Goal: Task Accomplishment & Management: Manage account settings

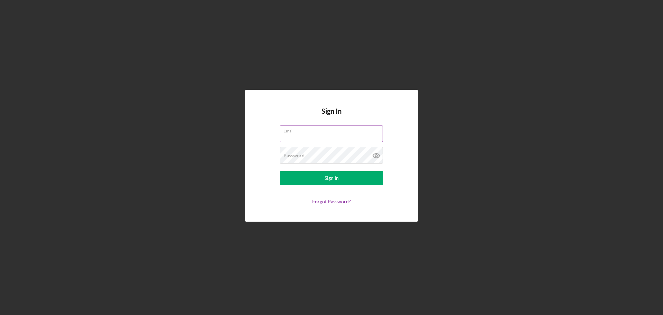
click at [301, 133] on label "Email" at bounding box center [332, 130] width 99 height 8
click at [301, 133] on input "Email" at bounding box center [331, 133] width 103 height 17
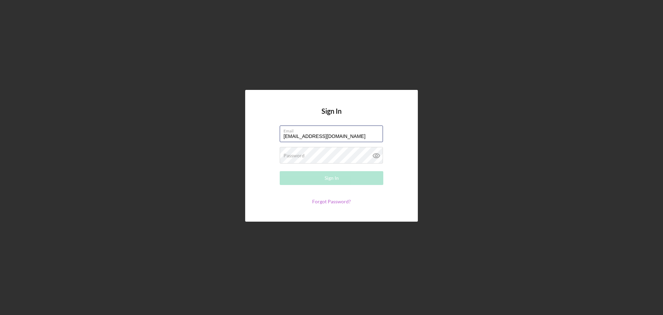
type input "[EMAIL_ADDRESS][DOMAIN_NAME]"
click at [327, 201] on link "Forgot Password?" at bounding box center [331, 201] width 39 height 6
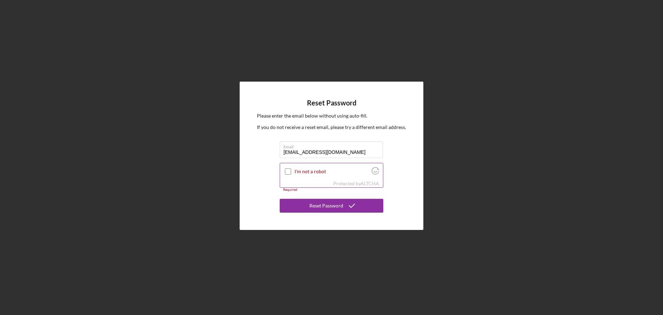
type input "[EMAIL_ADDRESS][DOMAIN_NAME]"
click at [287, 172] on input "I'm not a robot" at bounding box center [288, 171] width 6 height 6
checkbox input "true"
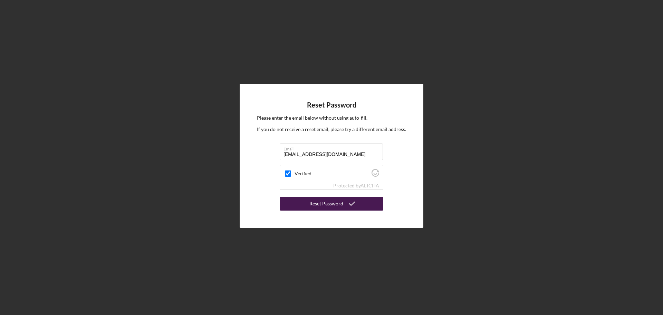
click at [313, 204] on div "Reset Password" at bounding box center [326, 203] width 34 height 14
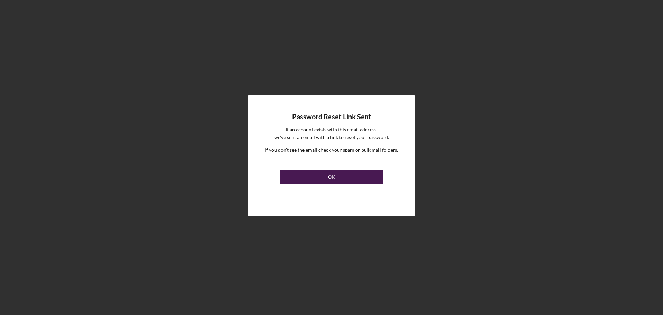
click at [321, 179] on button "OK" at bounding box center [332, 177] width 104 height 14
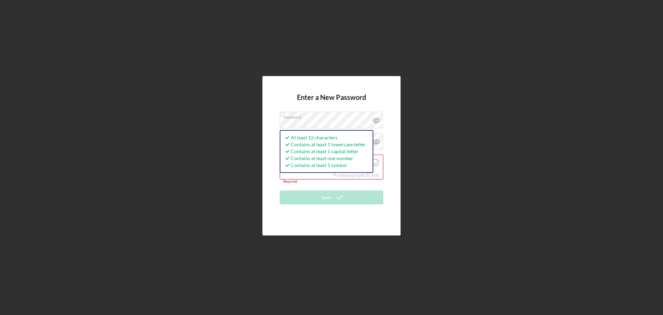
click at [265, 199] on div "Enter a New Password Password At least 12 characters Contains at least 1 lowerc…" at bounding box center [331, 155] width 138 height 159
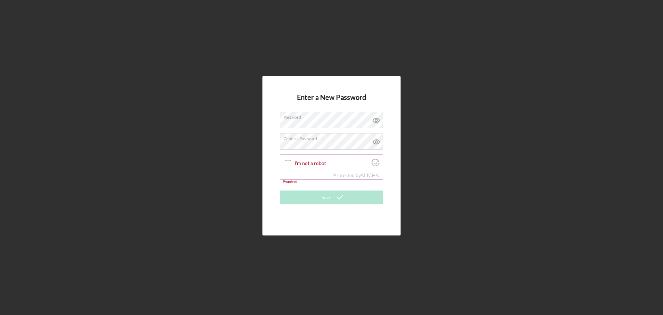
click at [287, 163] on input "I'm not a robot" at bounding box center [288, 163] width 6 height 6
checkbox input "true"
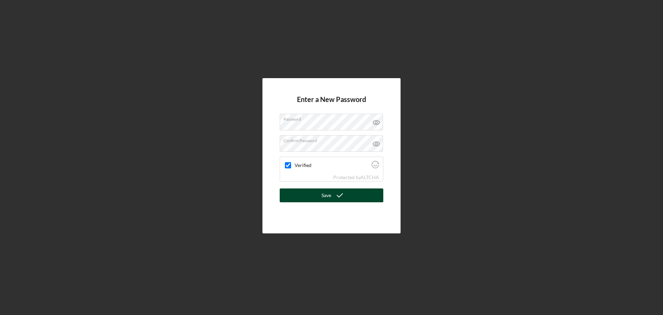
click at [308, 192] on button "Save" at bounding box center [332, 195] width 104 height 14
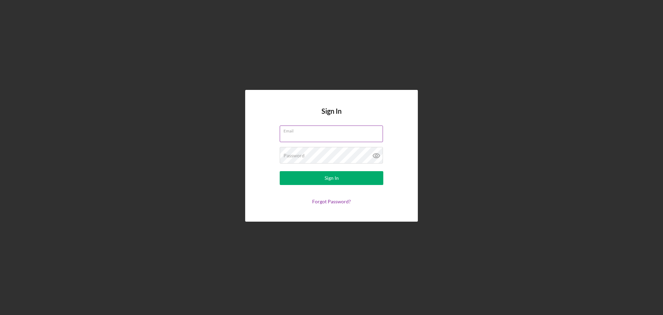
click at [297, 136] on input "Email" at bounding box center [331, 133] width 103 height 17
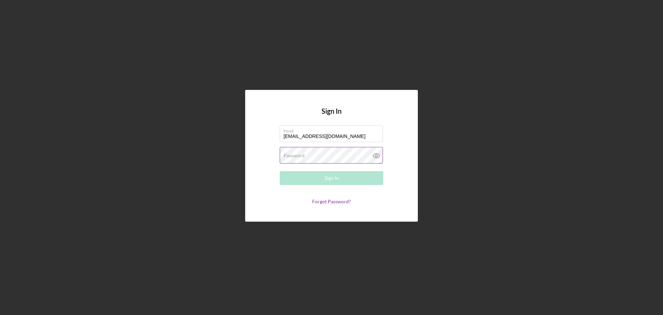
type input "[EMAIL_ADDRESS][DOMAIN_NAME]"
click at [297, 153] on label "Password" at bounding box center [293, 156] width 21 height 6
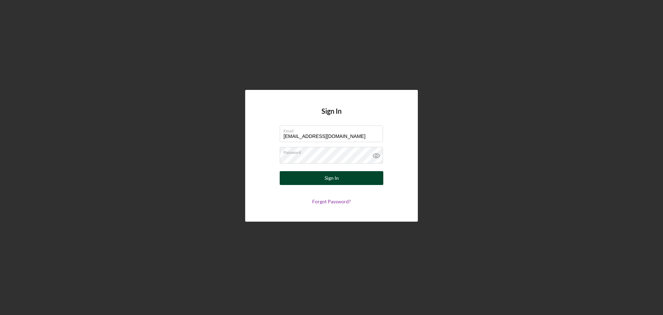
click at [315, 175] on button "Sign In" at bounding box center [332, 178] width 104 height 14
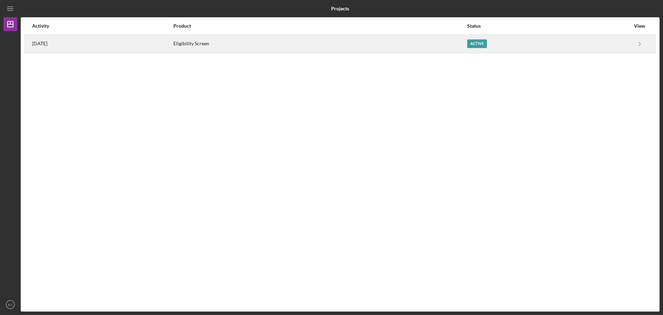
click at [258, 44] on div "Eligibility Screen" at bounding box center [319, 43] width 293 height 17
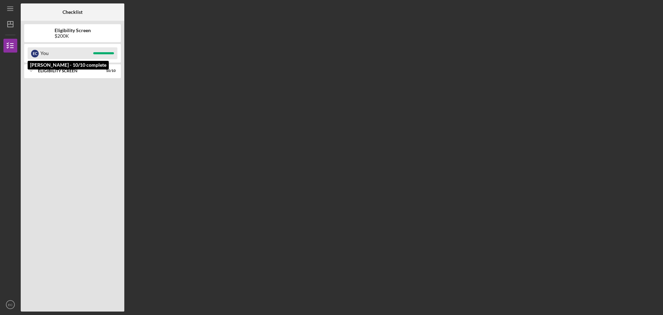
click at [76, 51] on div "You" at bounding box center [66, 53] width 53 height 12
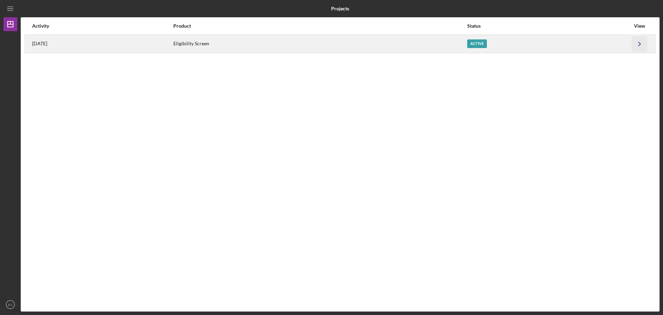
click at [640, 40] on icon "Icon/Navigate" at bounding box center [640, 44] width 16 height 16
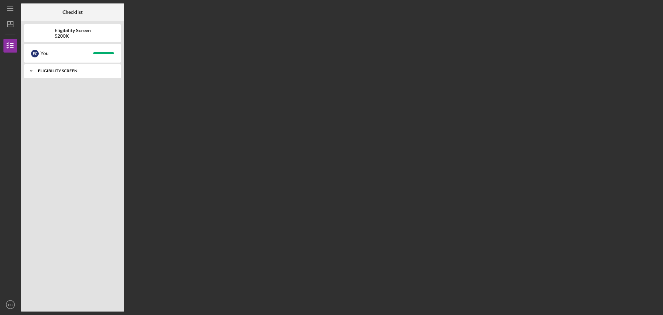
click at [30, 70] on icon "Icon/Expander" at bounding box center [31, 71] width 14 height 14
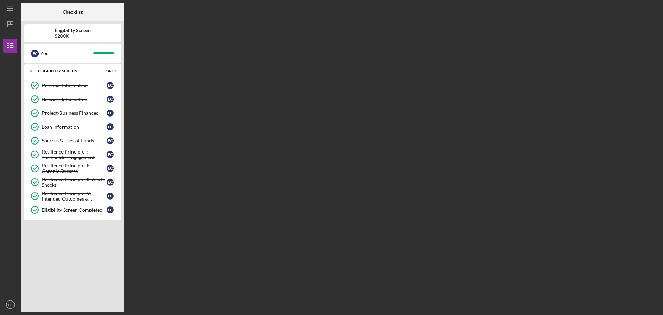
click at [55, 241] on div "Icon/Expander Eligibility Screen 10 / 10 Personal Information Personal Informat…" at bounding box center [72, 185] width 97 height 243
click at [8, 23] on icon "Icon/Dashboard" at bounding box center [10, 24] width 17 height 17
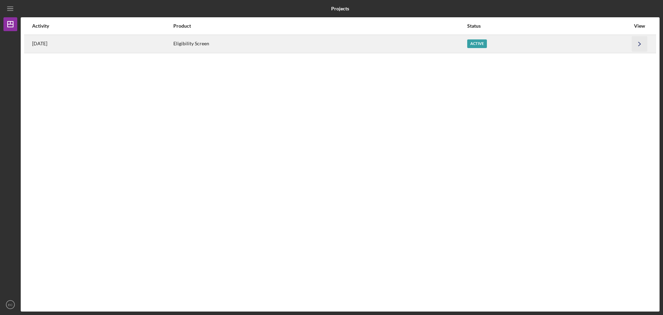
click at [642, 45] on icon "Icon/Navigate" at bounding box center [640, 44] width 16 height 16
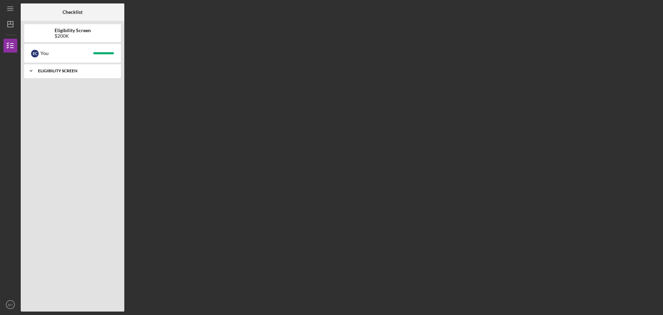
click at [30, 73] on icon "Icon/Expander" at bounding box center [31, 71] width 14 height 14
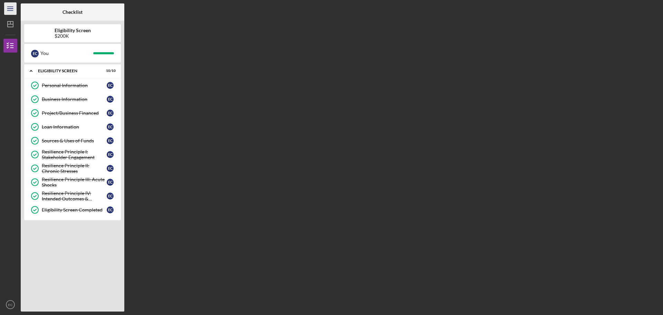
click at [7, 9] on icon "Icon/Menu" at bounding box center [11, 9] width 16 height 16
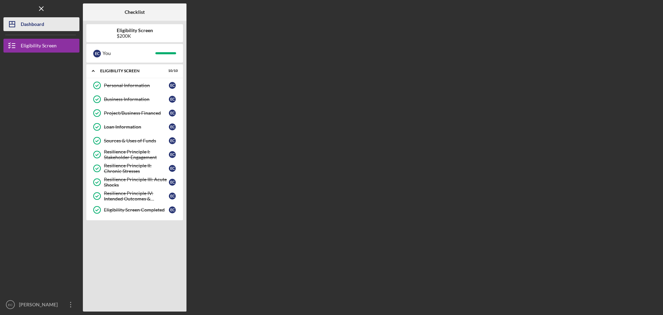
click at [29, 25] on div "Dashboard" at bounding box center [32, 25] width 23 height 16
